Goal: Information Seeking & Learning: Learn about a topic

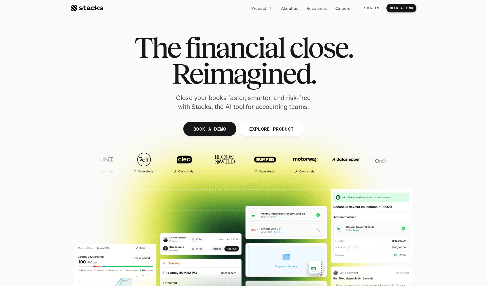
click at [294, 5] on p "About us" at bounding box center [289, 8] width 17 height 6
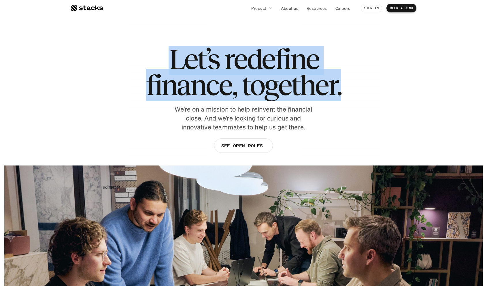
drag, startPoint x: 171, startPoint y: 56, endPoint x: 354, endPoint y: 93, distance: 186.6
click at [354, 93] on div "Let’s redefine finance, together. We’re on a mission to help reinvent the finan…" at bounding box center [244, 102] width 346 height 112
copy h1 "Let’s redefine finance, together."
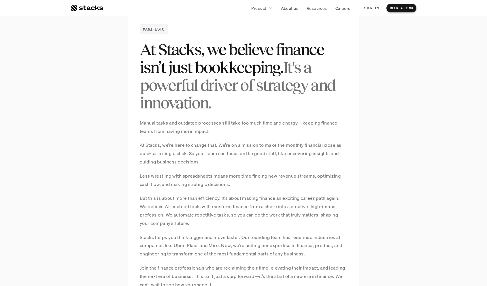
scroll to position [430, 0]
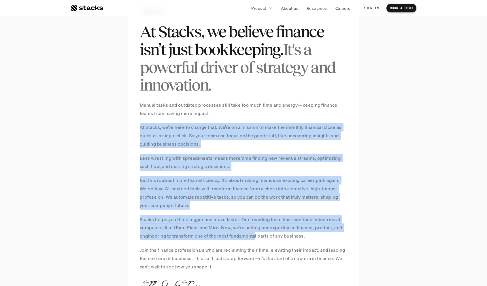
drag, startPoint x: 140, startPoint y: 126, endPoint x: 347, endPoint y: 241, distance: 236.2
click at [293, 237] on div "Manual tasks and outdated processes still take too much time and energy—keeping…" at bounding box center [243, 186] width 207 height 170
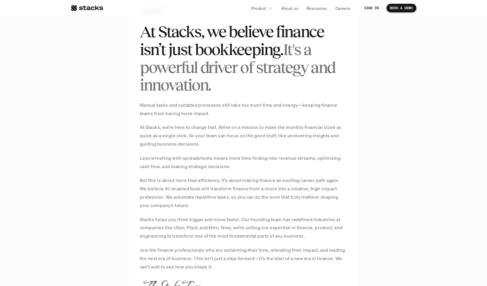
drag, startPoint x: 347, startPoint y: 241, endPoint x: 292, endPoint y: 244, distance: 54.9
click at [300, 241] on div "Manual tasks and outdated processes still take too much time and energy—keeping…" at bounding box center [243, 186] width 207 height 170
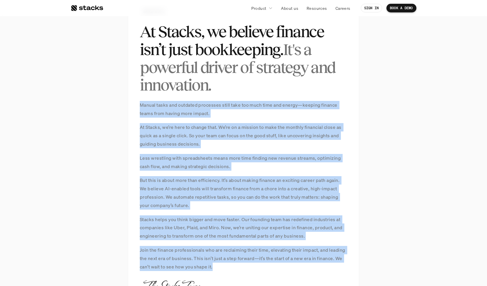
drag, startPoint x: 224, startPoint y: 265, endPoint x: 138, endPoint y: 105, distance: 181.5
click at [138, 105] on div "MANIFESTO At Stacks, we believe finance isn’t just bookkeeping. It's a powerful…" at bounding box center [243, 150] width 231 height 310
copy div "Loremi dolor sit ametcons adipiscin elits doei tem inci utla etd magnaa—enimadm…"
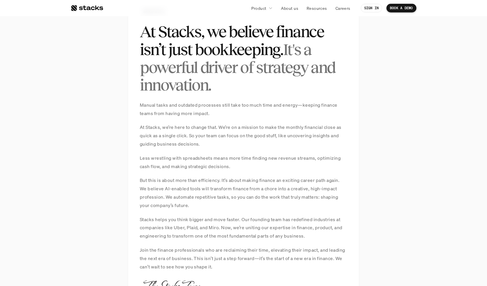
click at [374, 29] on section "MANIFESTO At Stacks, we believe finance isn’t just bookkeeping. It's a powerful…" at bounding box center [243, 150] width 487 height 368
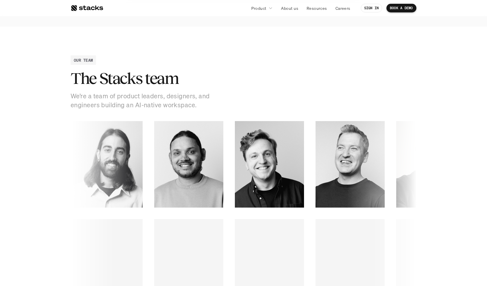
scroll to position [971, 0]
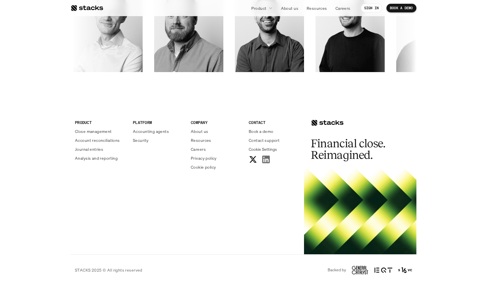
click at [267, 159] on icon at bounding box center [265, 159] width 9 height 9
